Goal: Browse casually: Explore the website without a specific task or goal

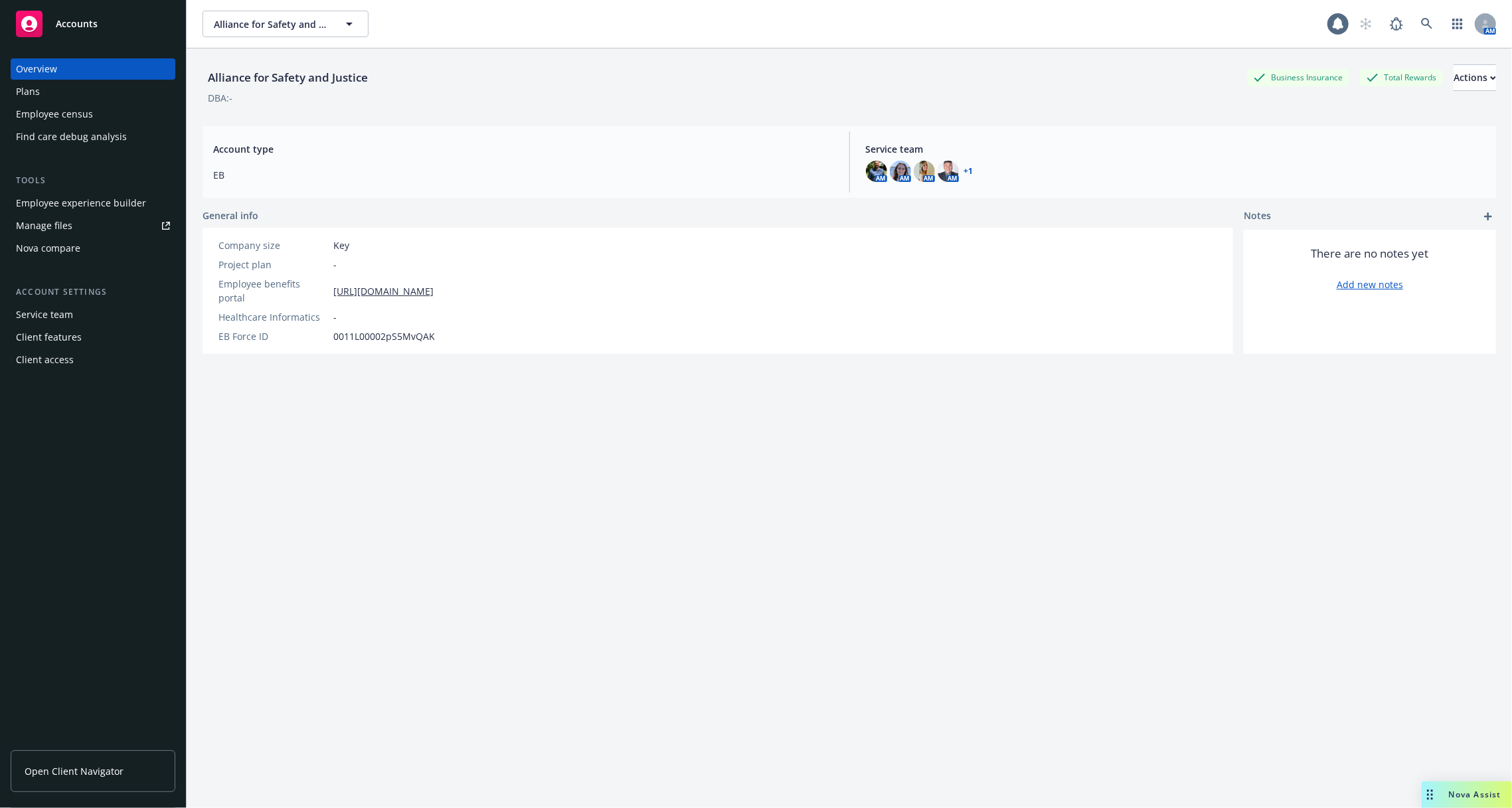
click at [1027, 46] on div "Alliance for Safety and Justice Alliance for Safety and Justice 1 AM" at bounding box center [849, 24] width 1326 height 48
